Goal: Task Accomplishment & Management: Manage account settings

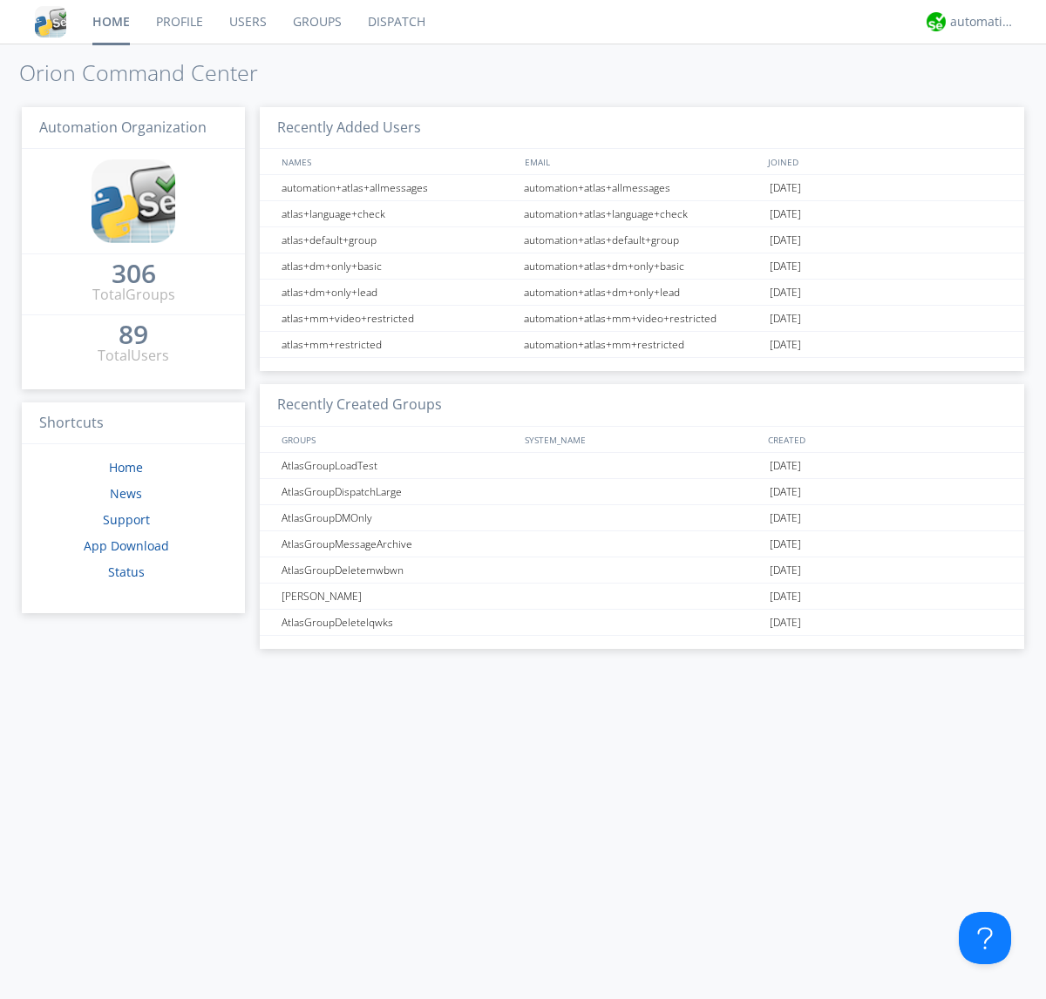
click at [247, 22] on link "Users" at bounding box center [248, 22] width 64 height 44
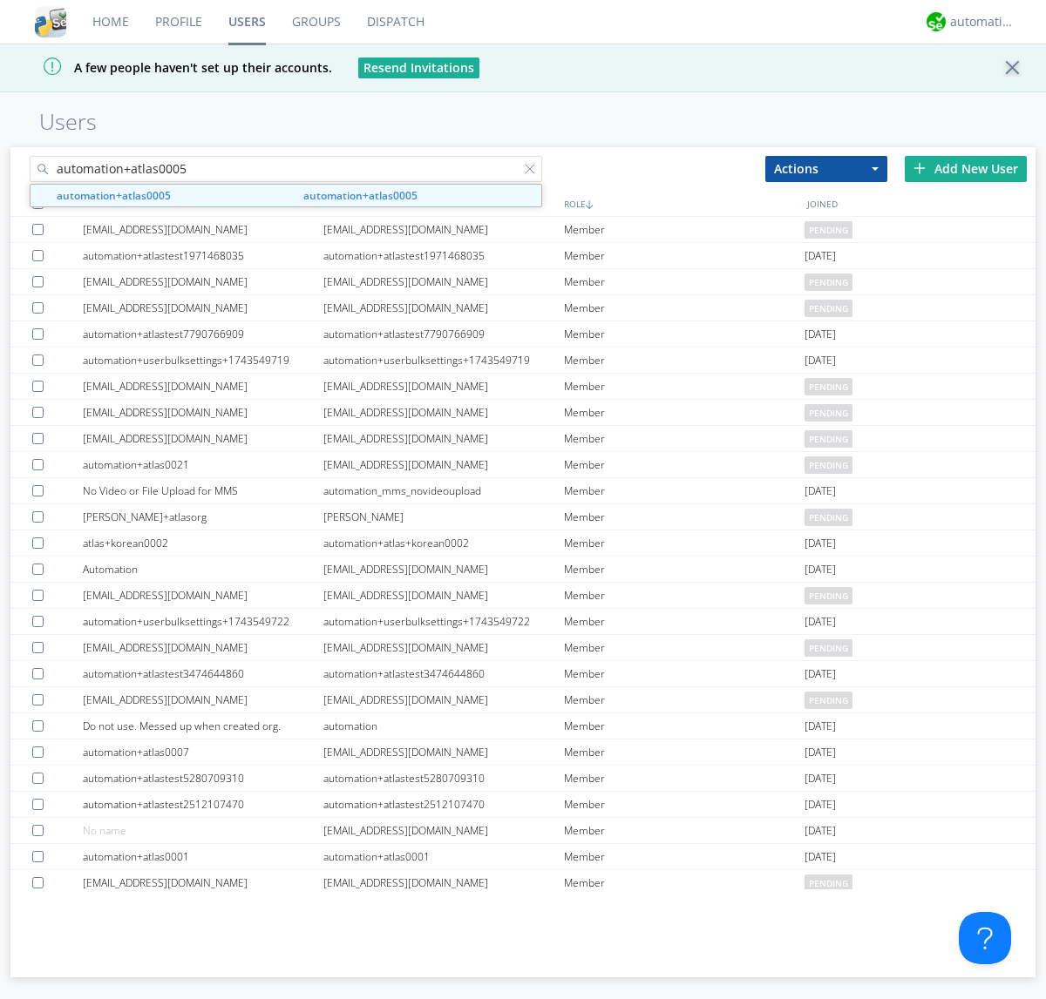
type input "automation+atlas0005"
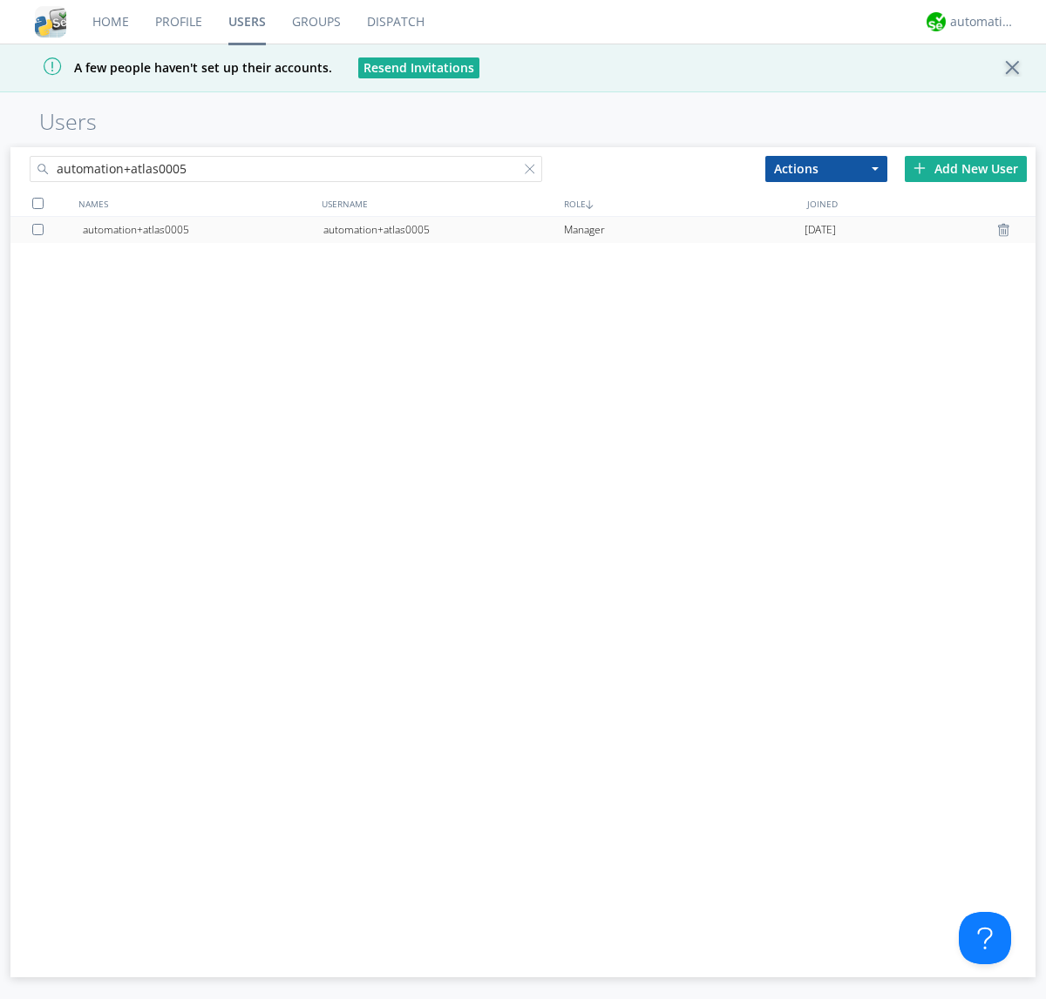
click at [443, 229] on div "automation+atlas0005" at bounding box center [443, 230] width 241 height 26
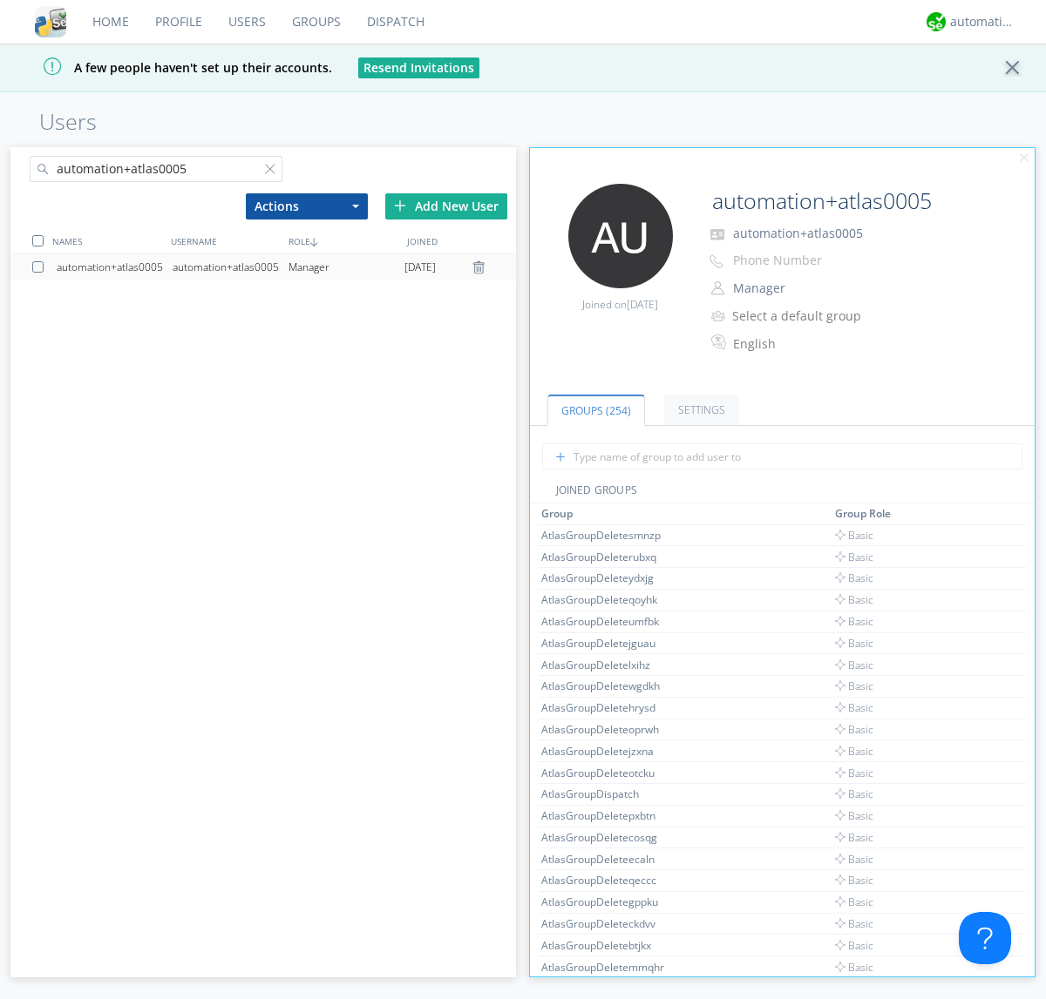
click at [699, 410] on link "Settings" at bounding box center [701, 410] width 75 height 30
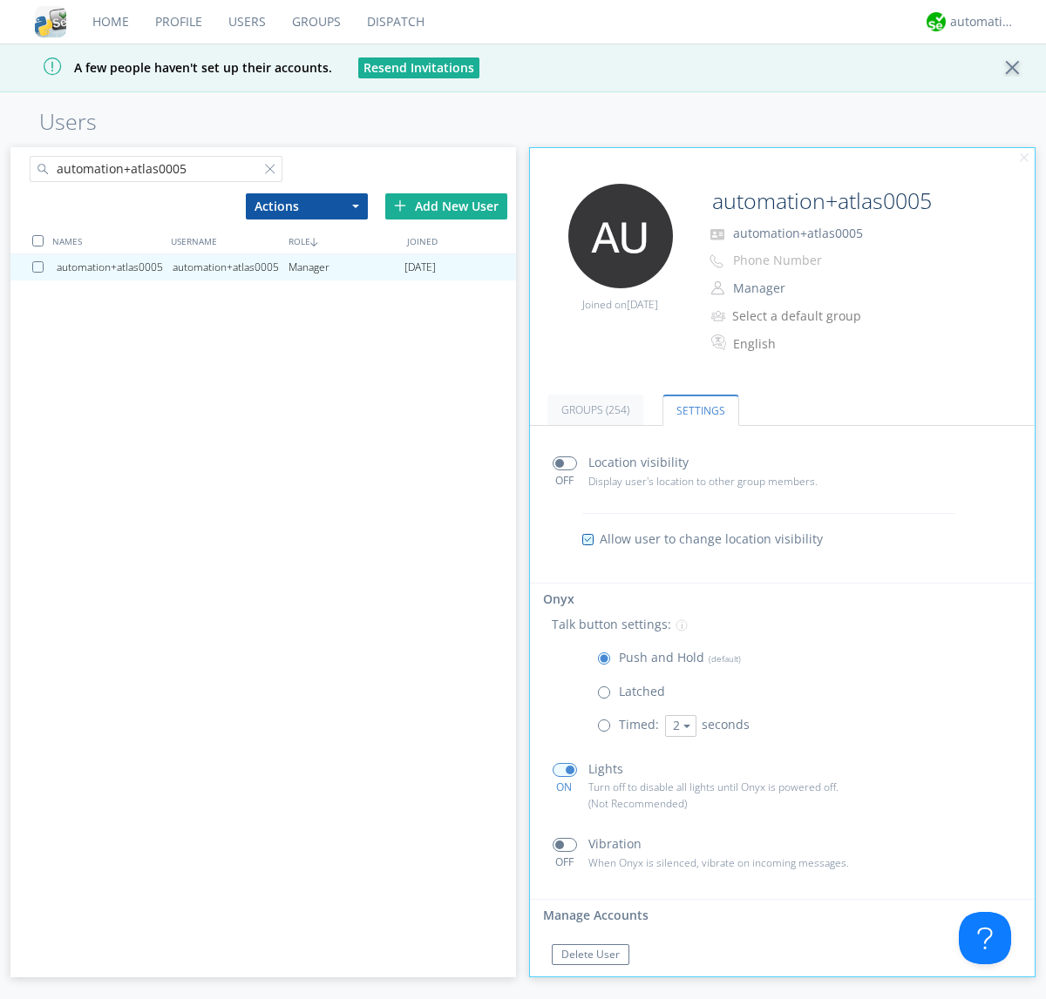
click at [564, 769] on span at bounding box center [564, 770] width 24 height 14
click at [0, 0] on input "checkbox" at bounding box center [0, 0] width 0 height 0
click at [564, 769] on span at bounding box center [564, 770] width 24 height 14
click at [0, 0] on input "checkbox" at bounding box center [0, 0] width 0 height 0
